Goal: Transaction & Acquisition: Obtain resource

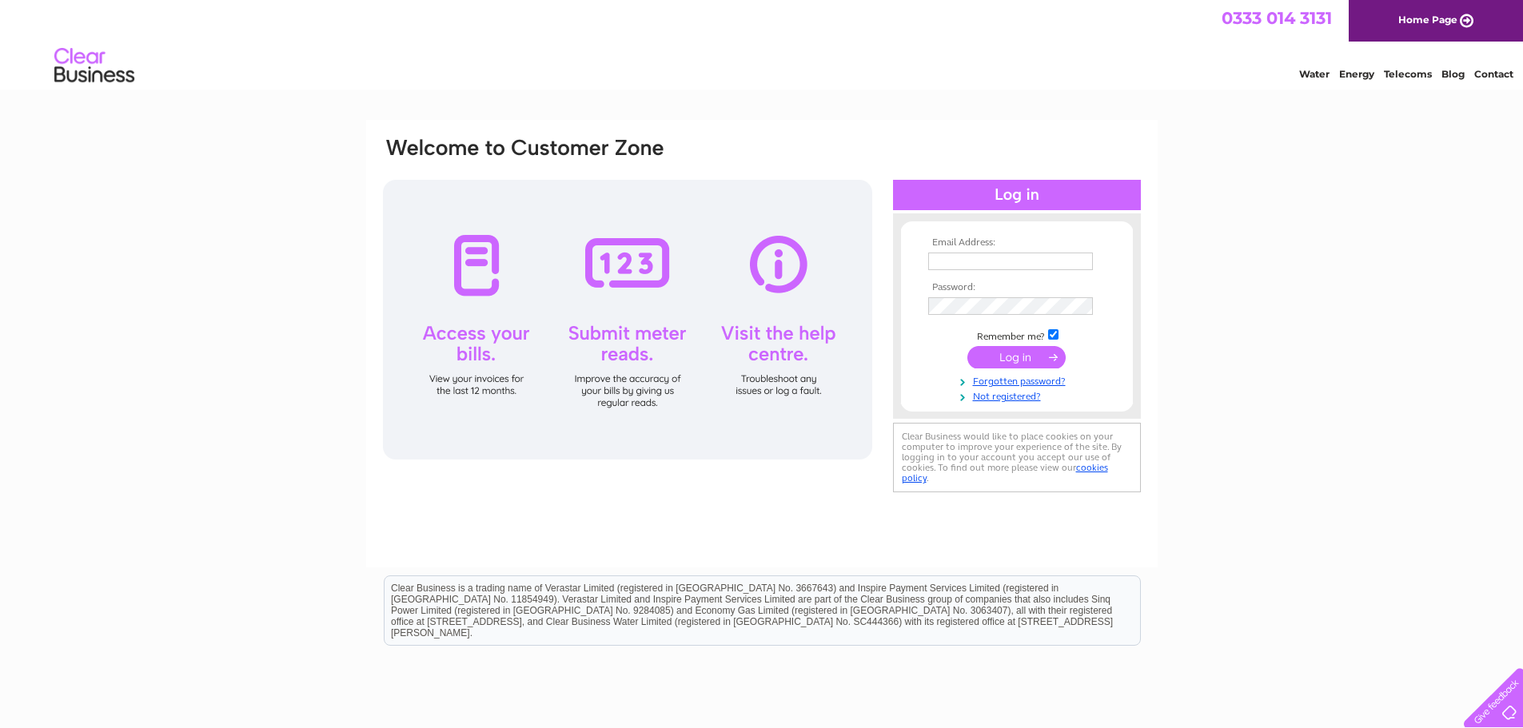
type input "[PERSON_NAME][EMAIL_ADDRESS][DOMAIN_NAME]"
click at [1004, 357] on input "submit" at bounding box center [1017, 357] width 98 height 22
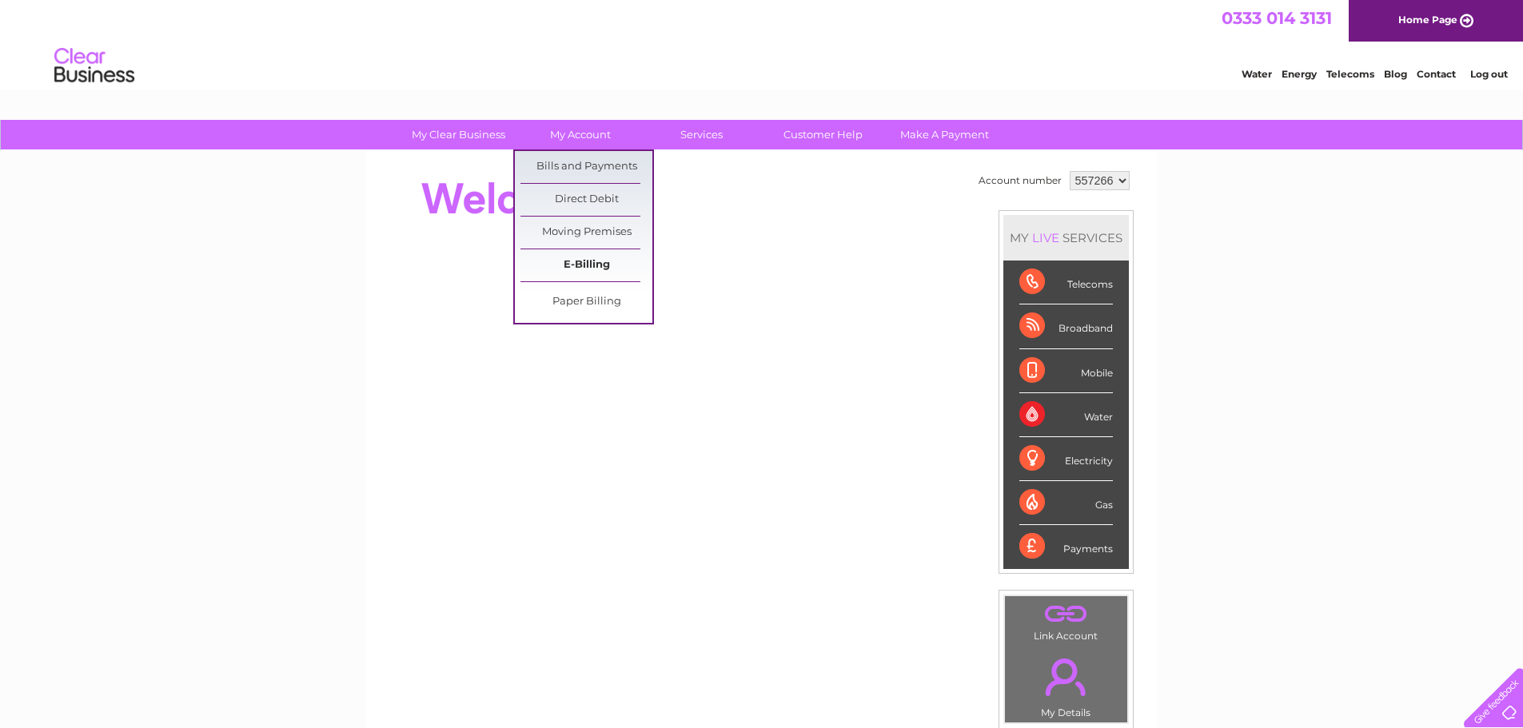
click at [583, 269] on link "E-Billing" at bounding box center [587, 265] width 132 height 32
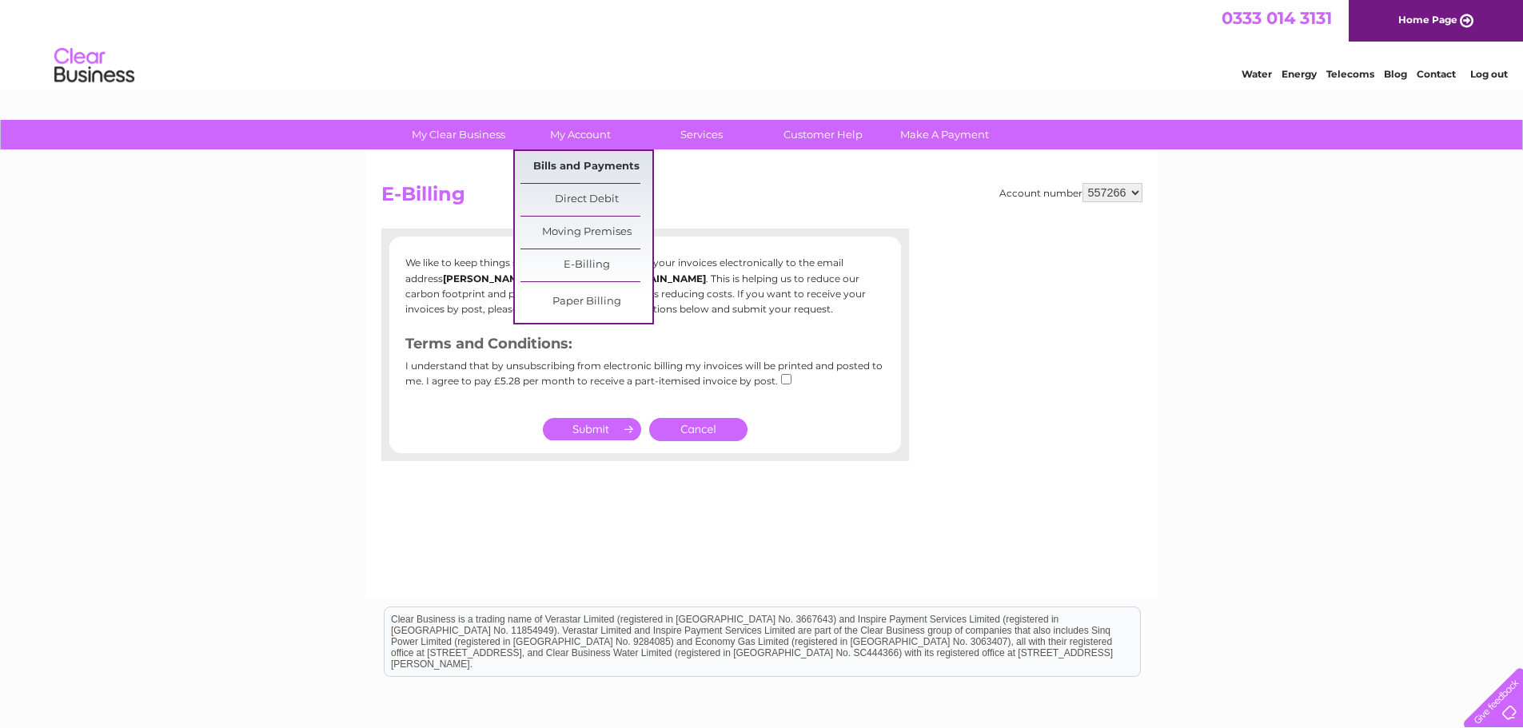
click at [577, 171] on link "Bills and Payments" at bounding box center [587, 167] width 132 height 32
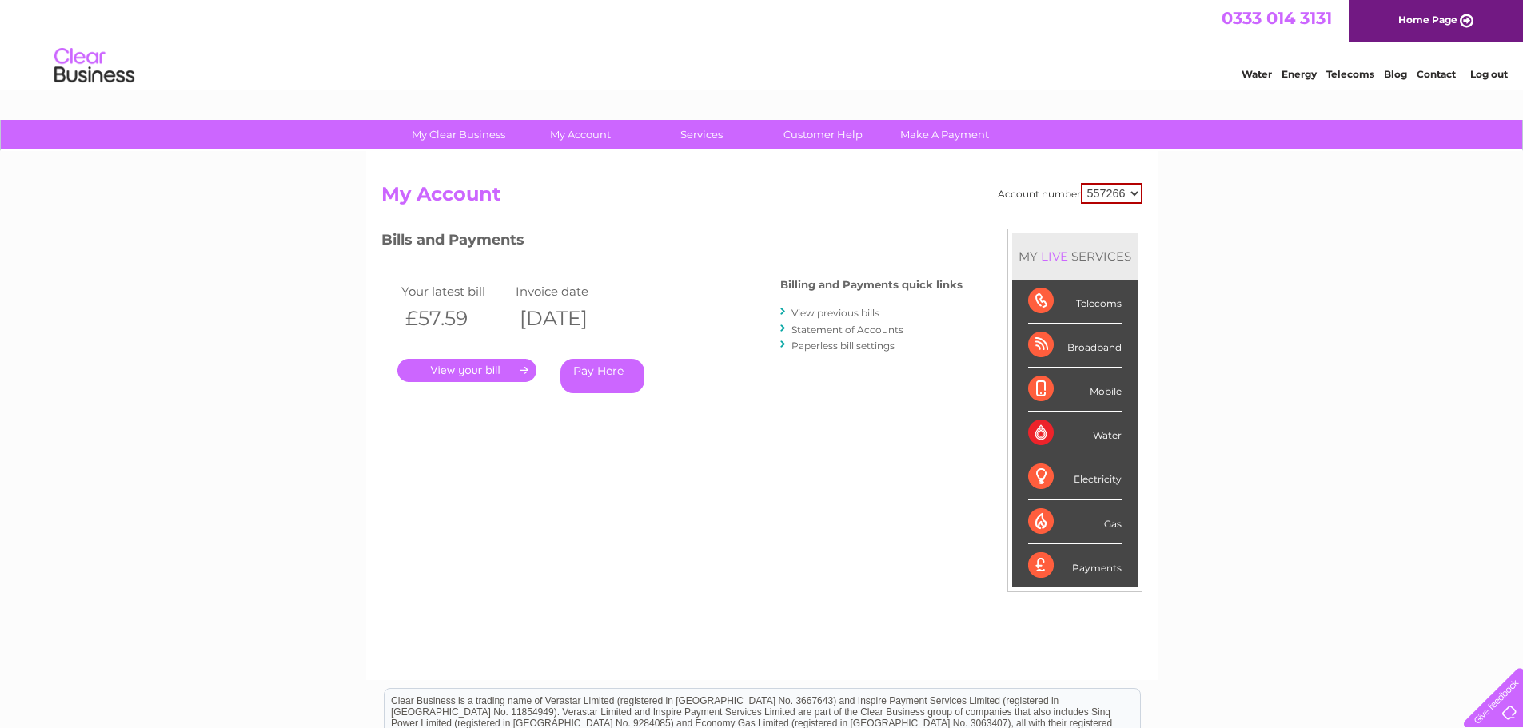
click at [492, 369] on link "." at bounding box center [466, 370] width 139 height 23
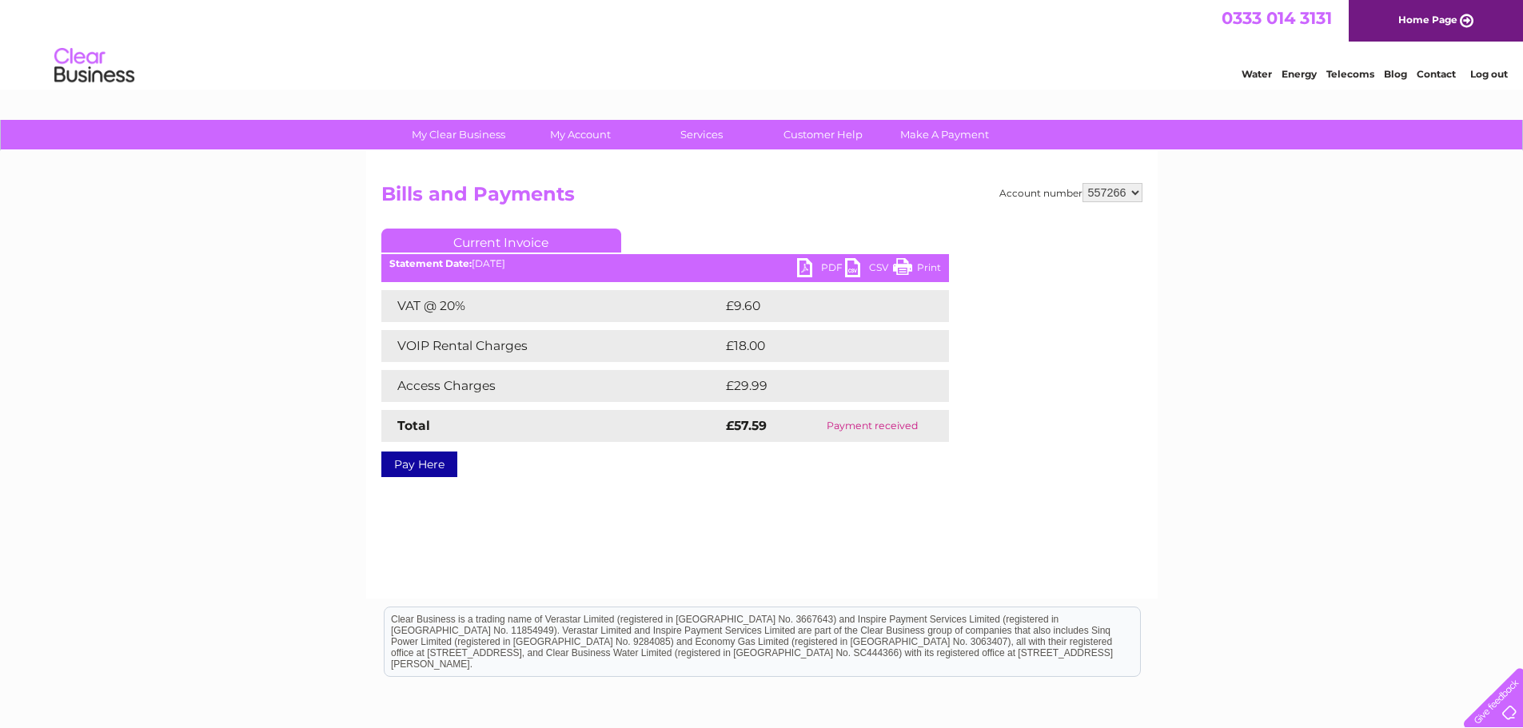
click at [817, 264] on link "PDF" at bounding box center [821, 269] width 48 height 23
click at [521, 239] on link "Current Invoice" at bounding box center [501, 241] width 240 height 24
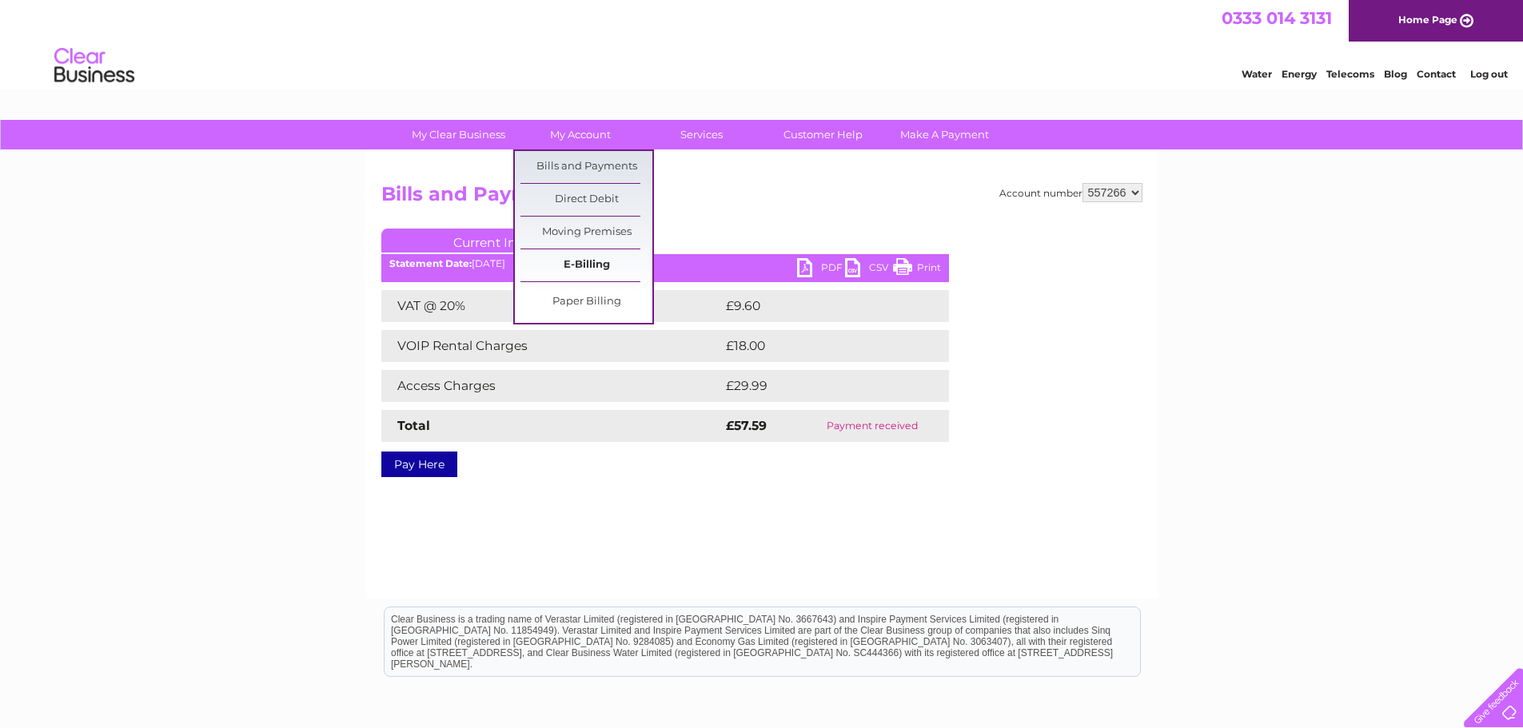
click at [593, 261] on link "E-Billing" at bounding box center [587, 265] width 132 height 32
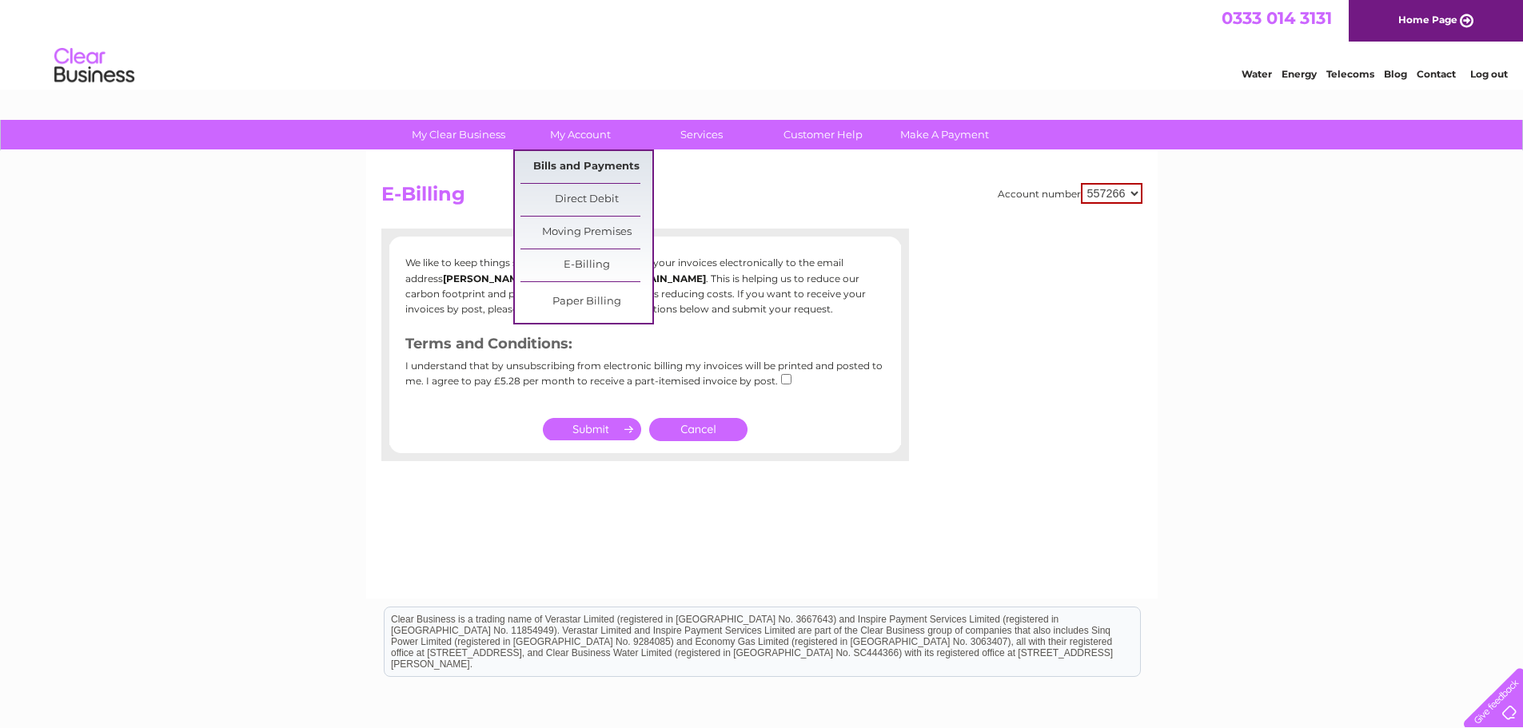
click at [594, 173] on link "Bills and Payments" at bounding box center [587, 167] width 132 height 32
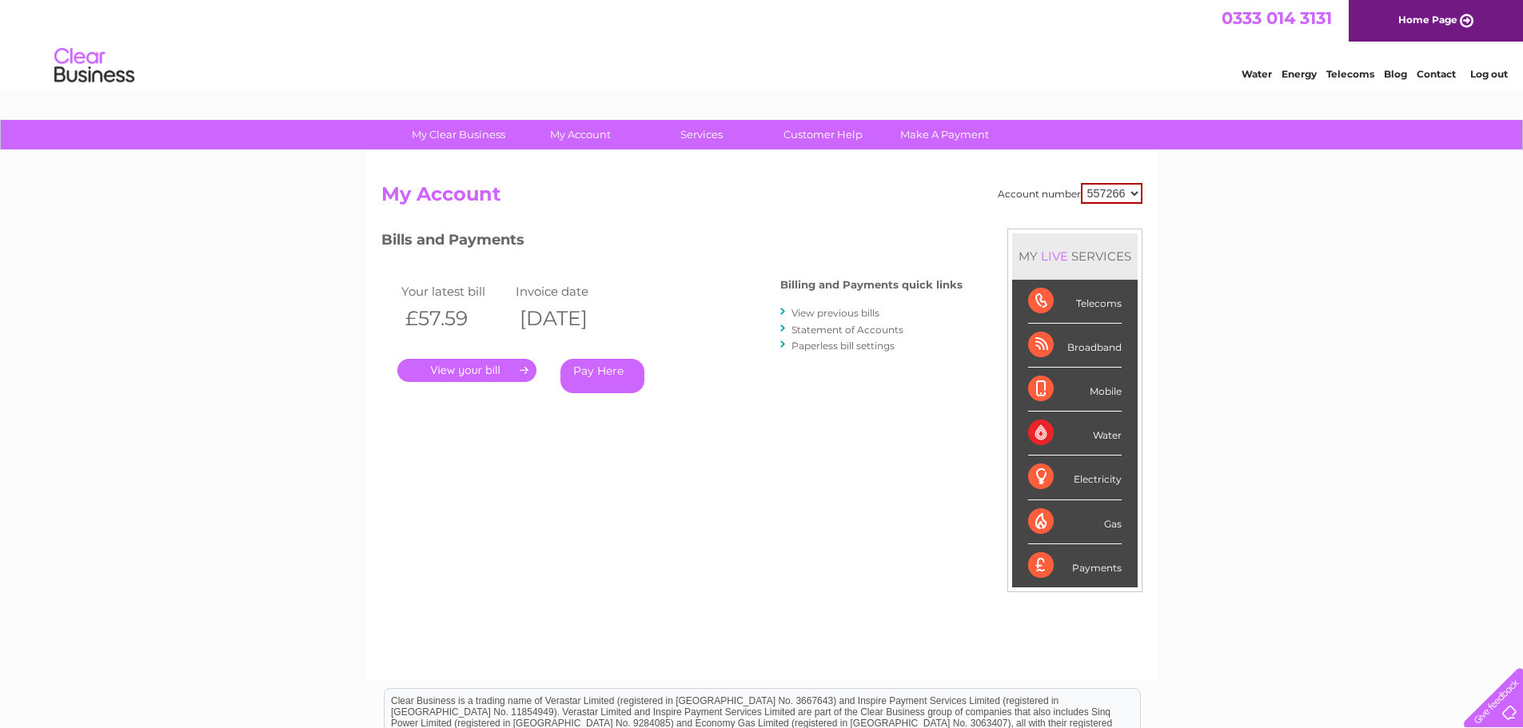
click at [828, 313] on link "View previous bills" at bounding box center [836, 313] width 88 height 12
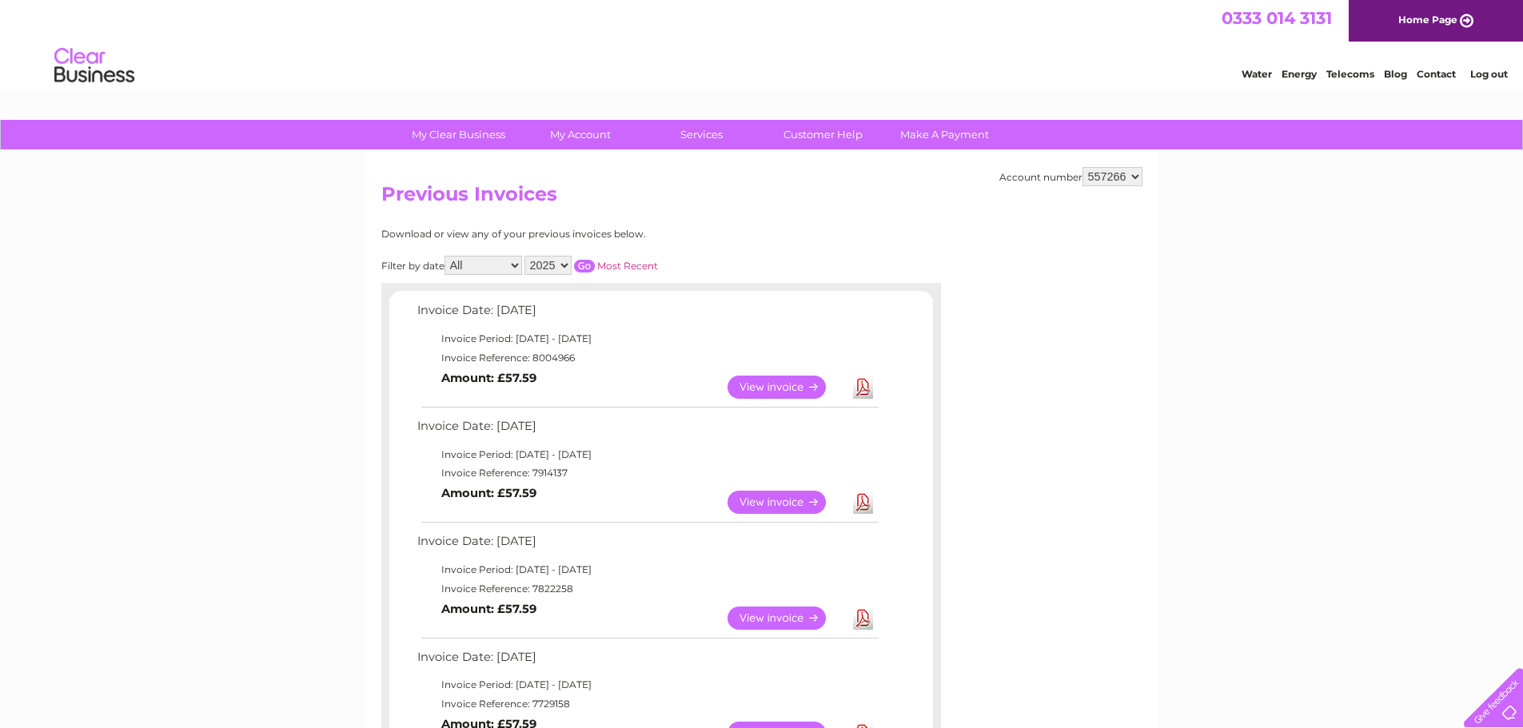
click at [864, 498] on link "Download" at bounding box center [863, 502] width 20 height 23
click at [869, 613] on link "Download" at bounding box center [863, 618] width 20 height 23
